Goal: Transaction & Acquisition: Obtain resource

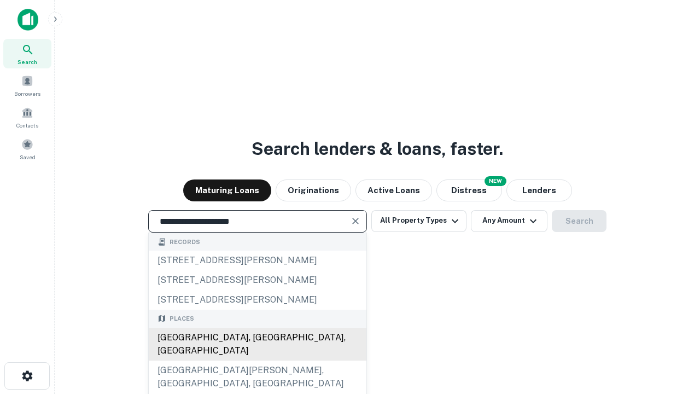
click at [257, 360] on div "[GEOGRAPHIC_DATA], [GEOGRAPHIC_DATA], [GEOGRAPHIC_DATA]" at bounding box center [258, 343] width 218 height 33
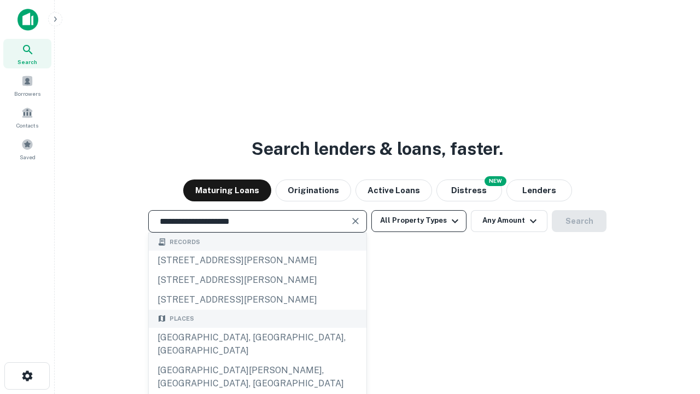
type input "**********"
click at [419, 220] on button "All Property Types" at bounding box center [418, 221] width 95 height 22
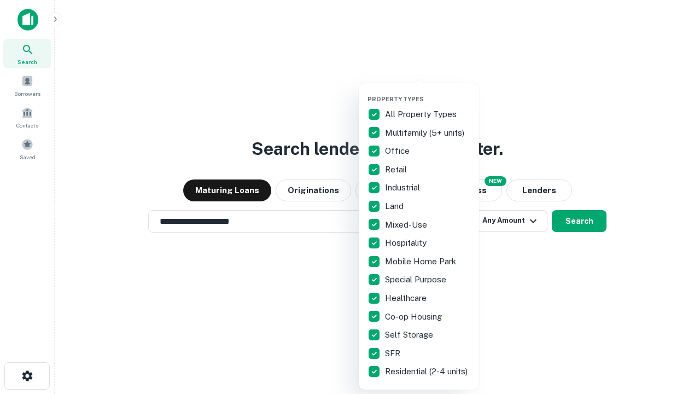
click at [427, 92] on button "button" at bounding box center [427, 92] width 120 height 1
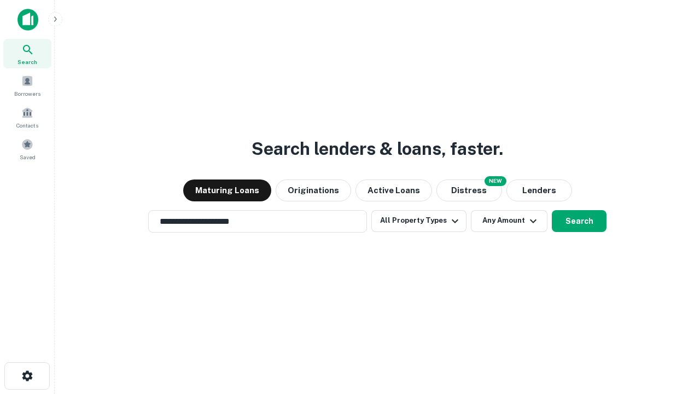
scroll to position [17, 0]
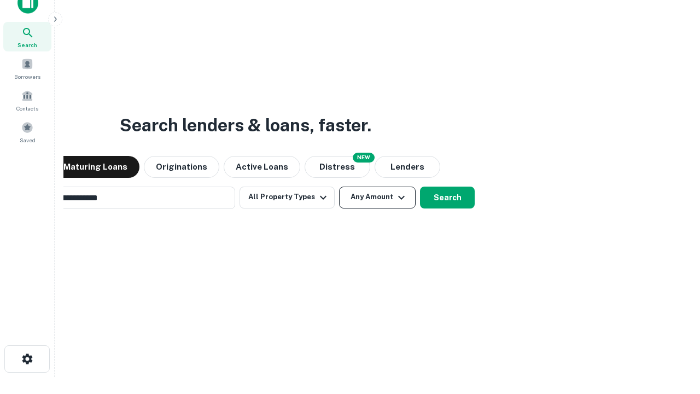
click at [339, 186] on button "Any Amount" at bounding box center [377, 197] width 77 height 22
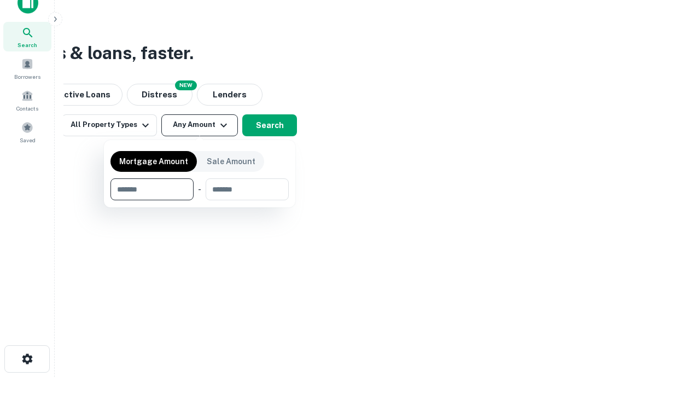
scroll to position [17, 0]
type input "*******"
click at [200, 200] on button "button" at bounding box center [199, 200] width 178 height 1
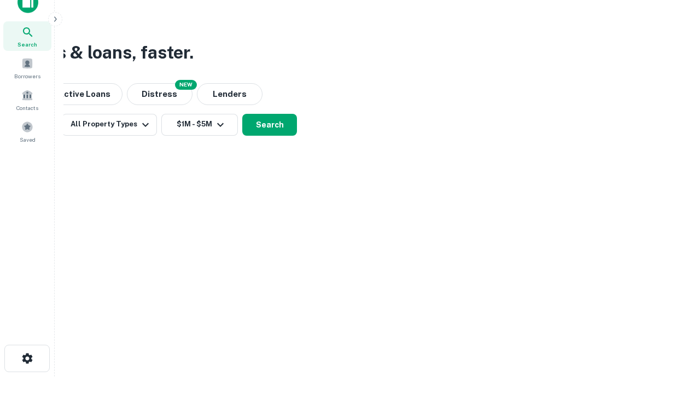
scroll to position [7, 202]
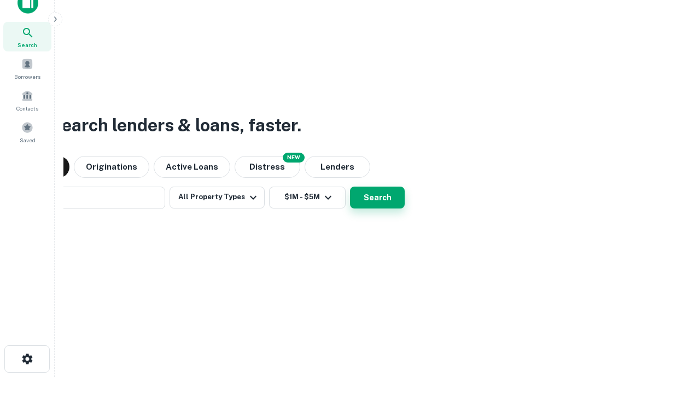
click at [350, 186] on button "Search" at bounding box center [377, 197] width 55 height 22
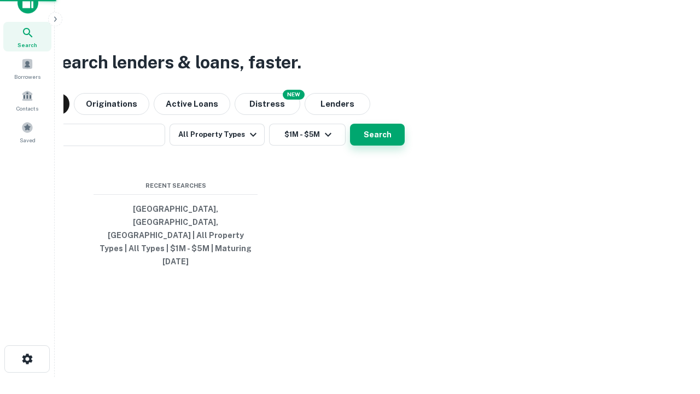
scroll to position [29, 309]
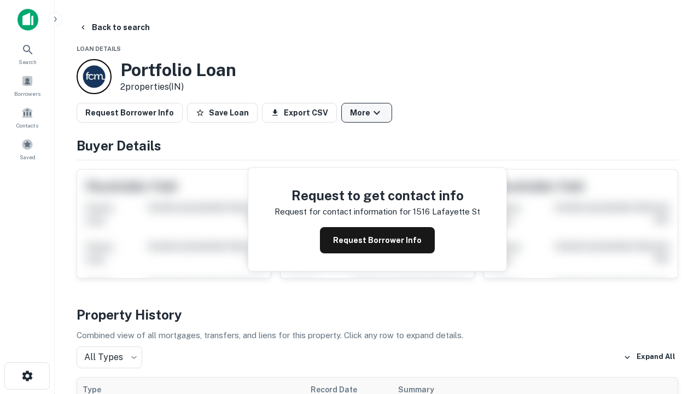
click at [366, 113] on button "More" at bounding box center [366, 113] width 51 height 20
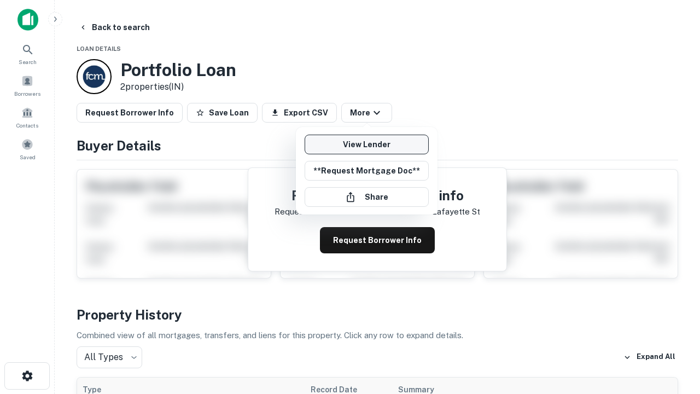
click at [366, 144] on link "View Lender" at bounding box center [366, 144] width 124 height 20
